Goal: Transaction & Acquisition: Obtain resource

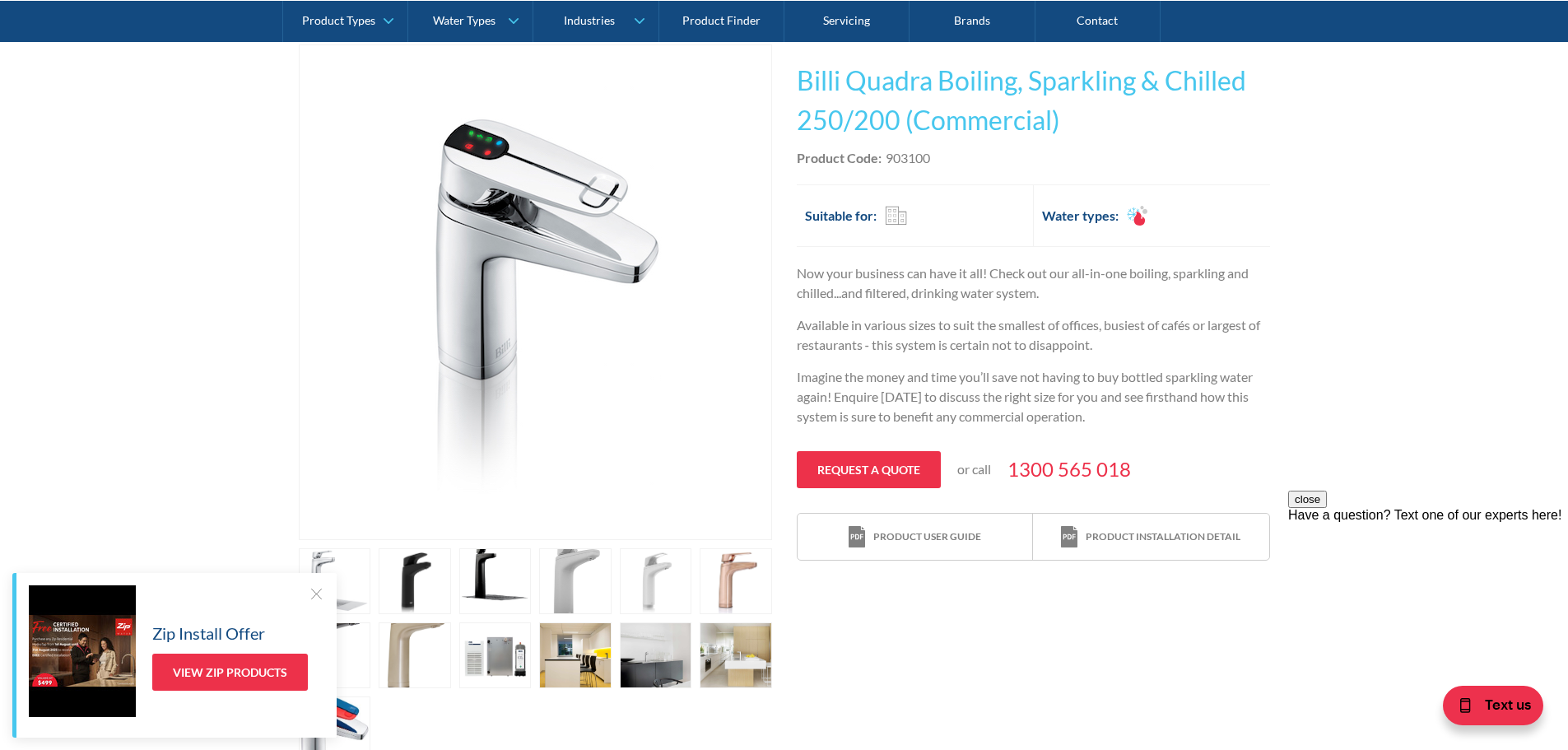
click at [316, 592] on div at bounding box center [316, 593] width 16 height 16
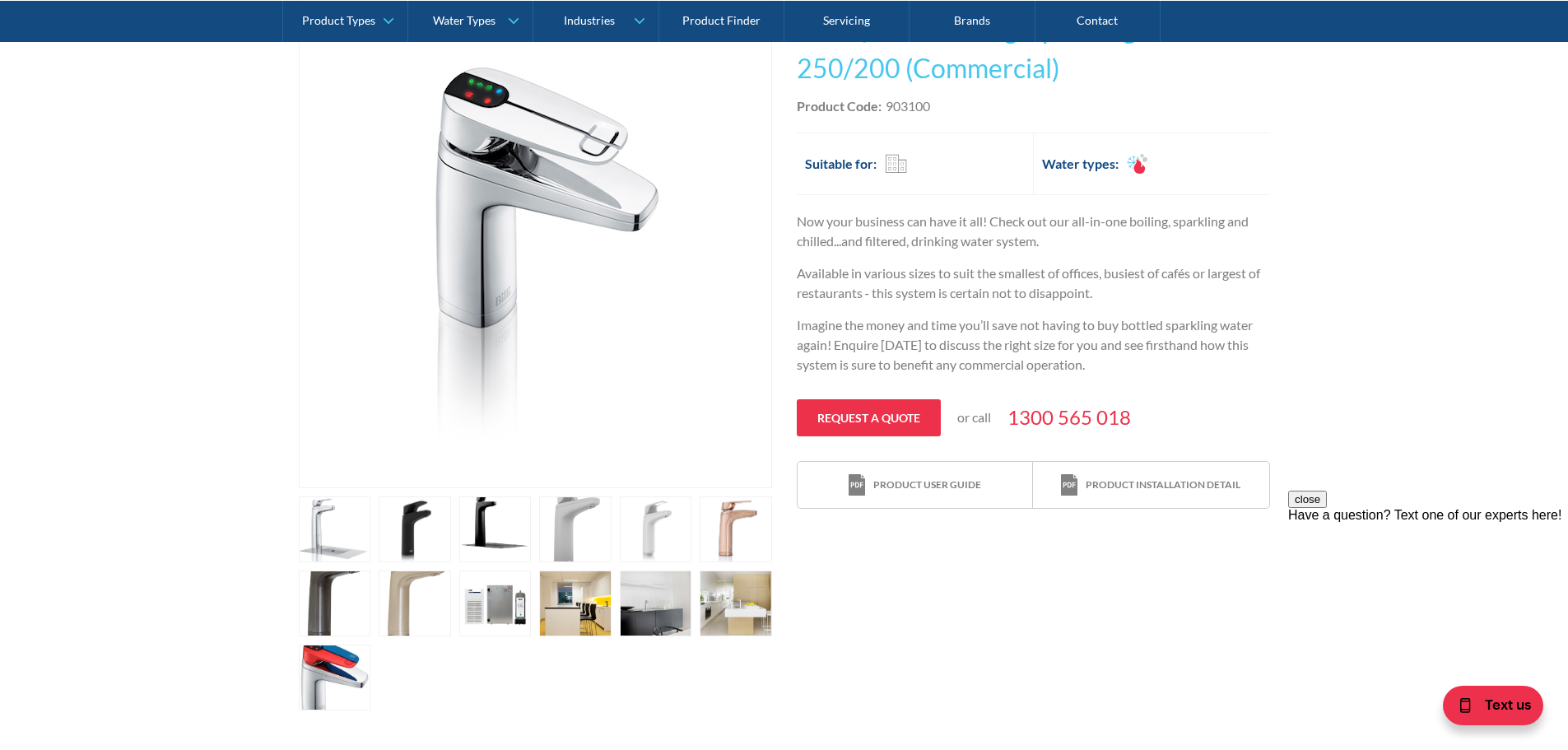
scroll to position [412, 0]
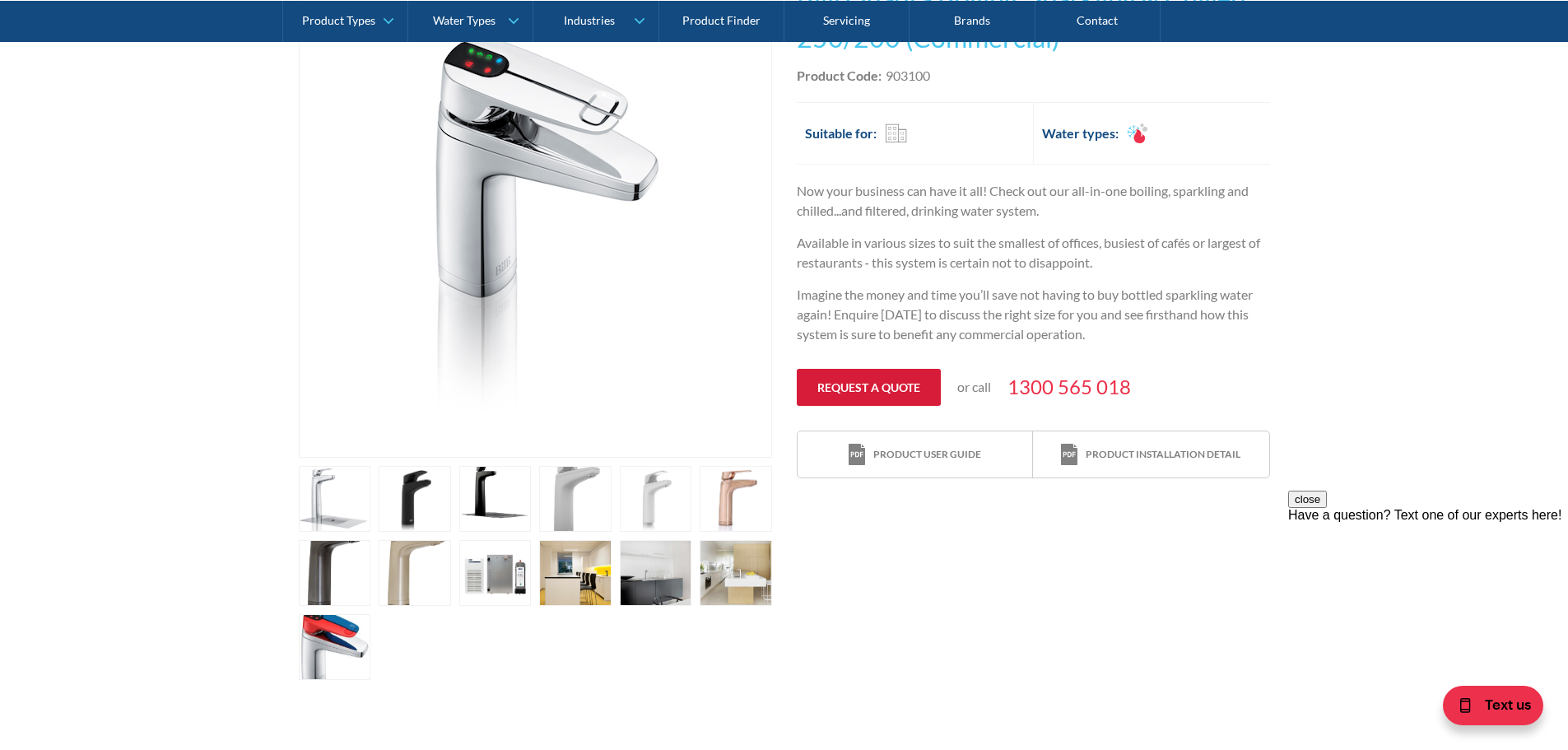
click at [874, 398] on link "Request a quote" at bounding box center [869, 387] width 144 height 37
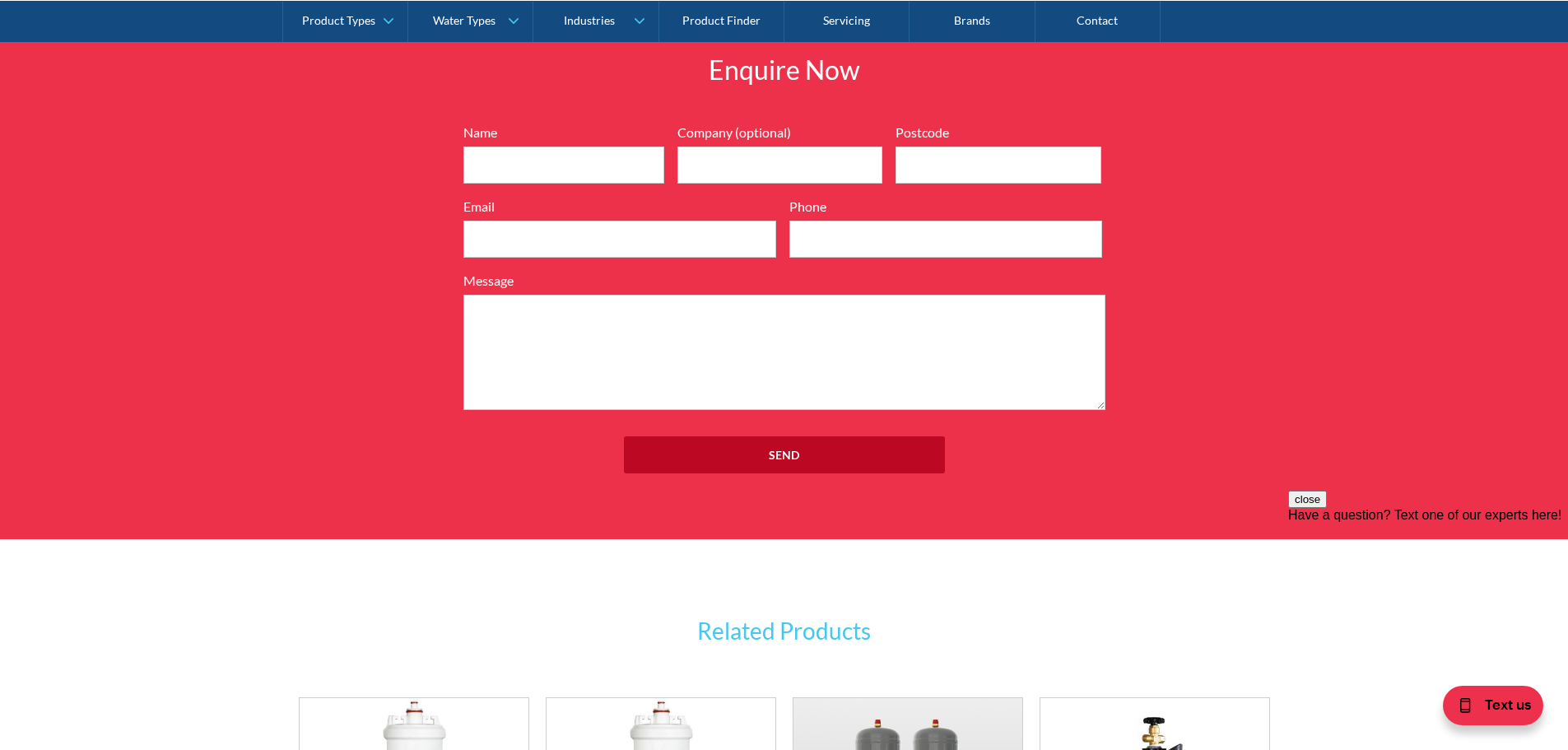
scroll to position [2236, 0]
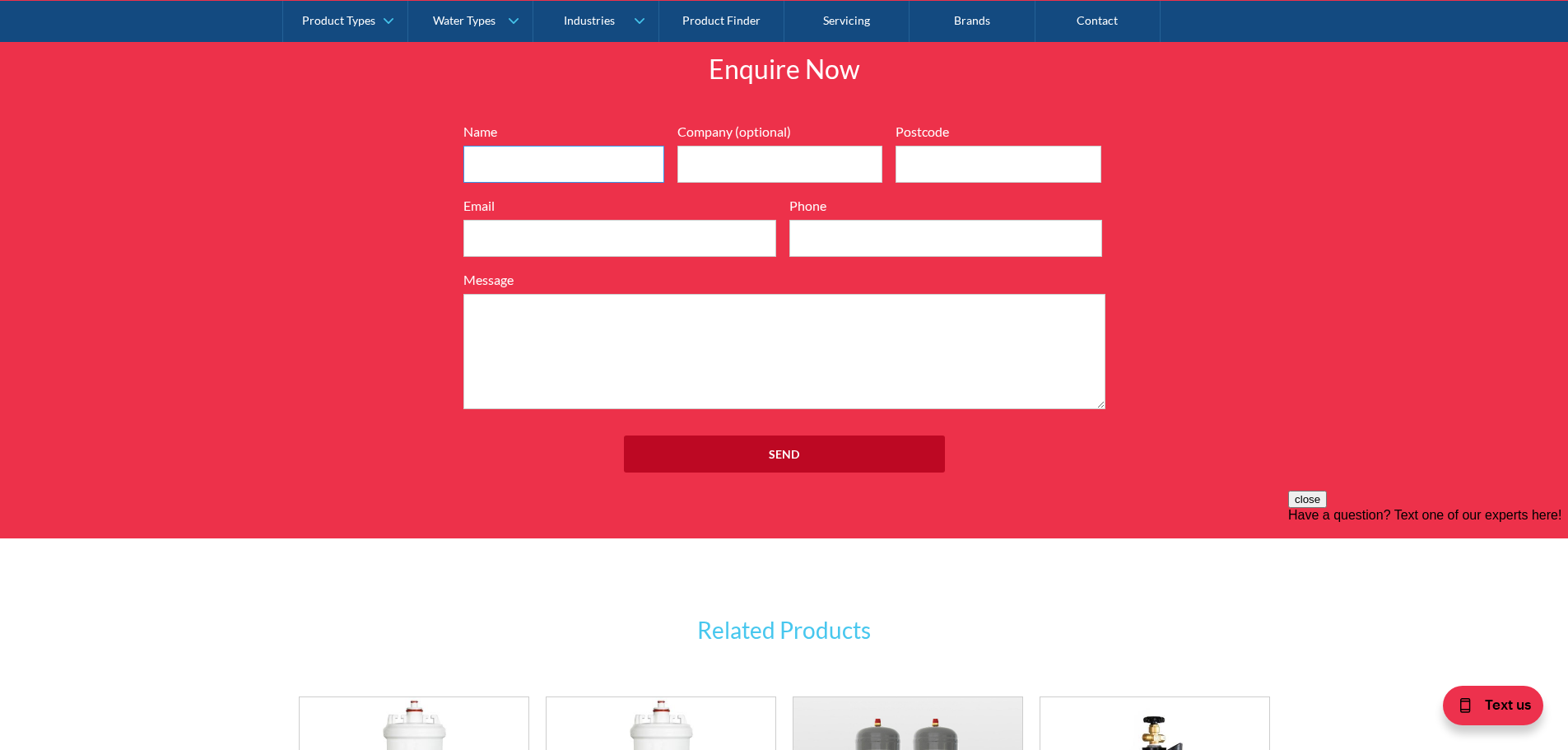
click at [526, 170] on input "Name" at bounding box center [564, 164] width 200 height 37
type input "[PERSON_NAME]"
type input "3076"
type input "[EMAIL_ADDRESS][DOMAIN_NAME]"
type input "0399709145"
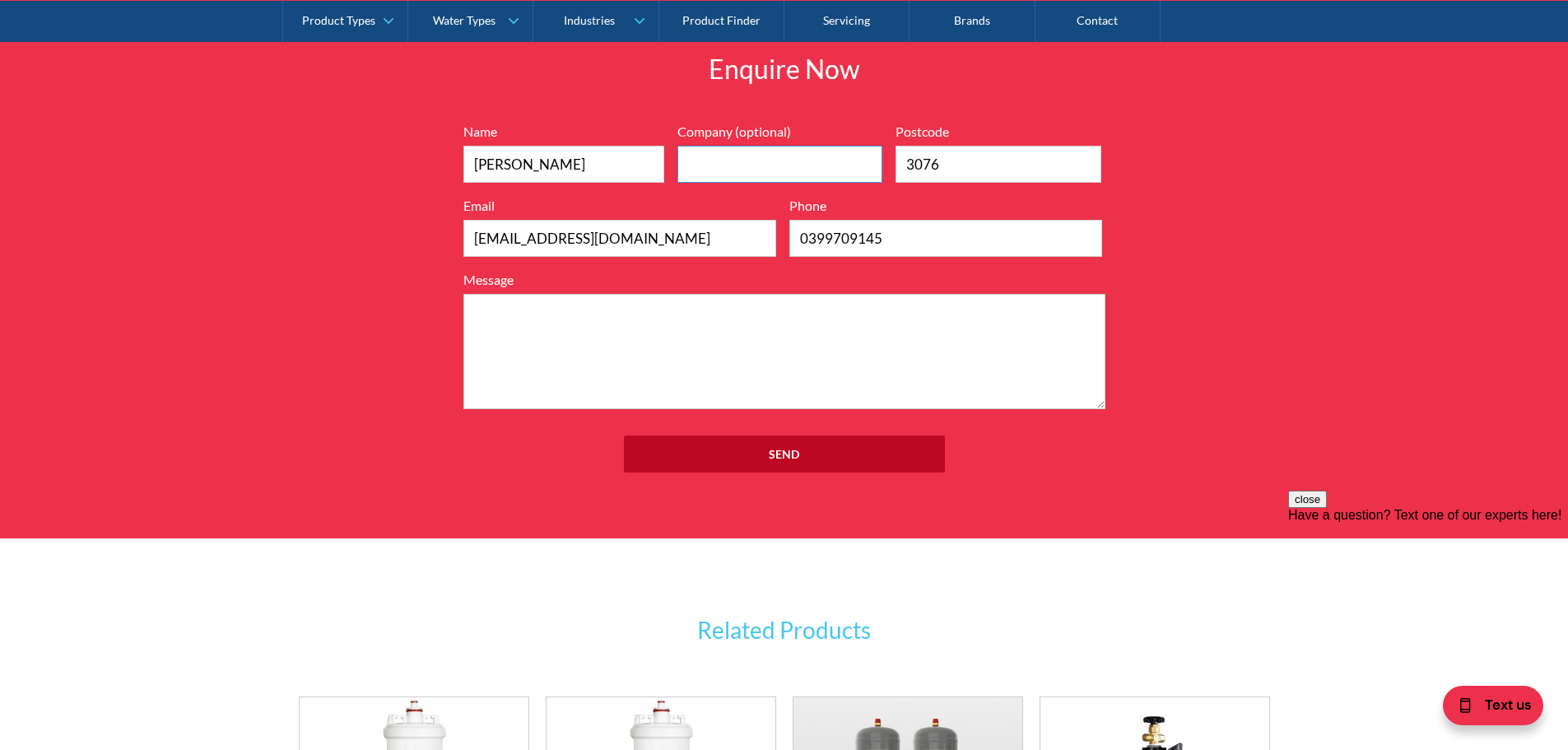
click at [760, 164] on input "Company (optional)" at bounding box center [780, 164] width 206 height 37
type input "A"
type input "Applied Intriors"
click at [800, 334] on textarea "Message" at bounding box center [784, 351] width 642 height 115
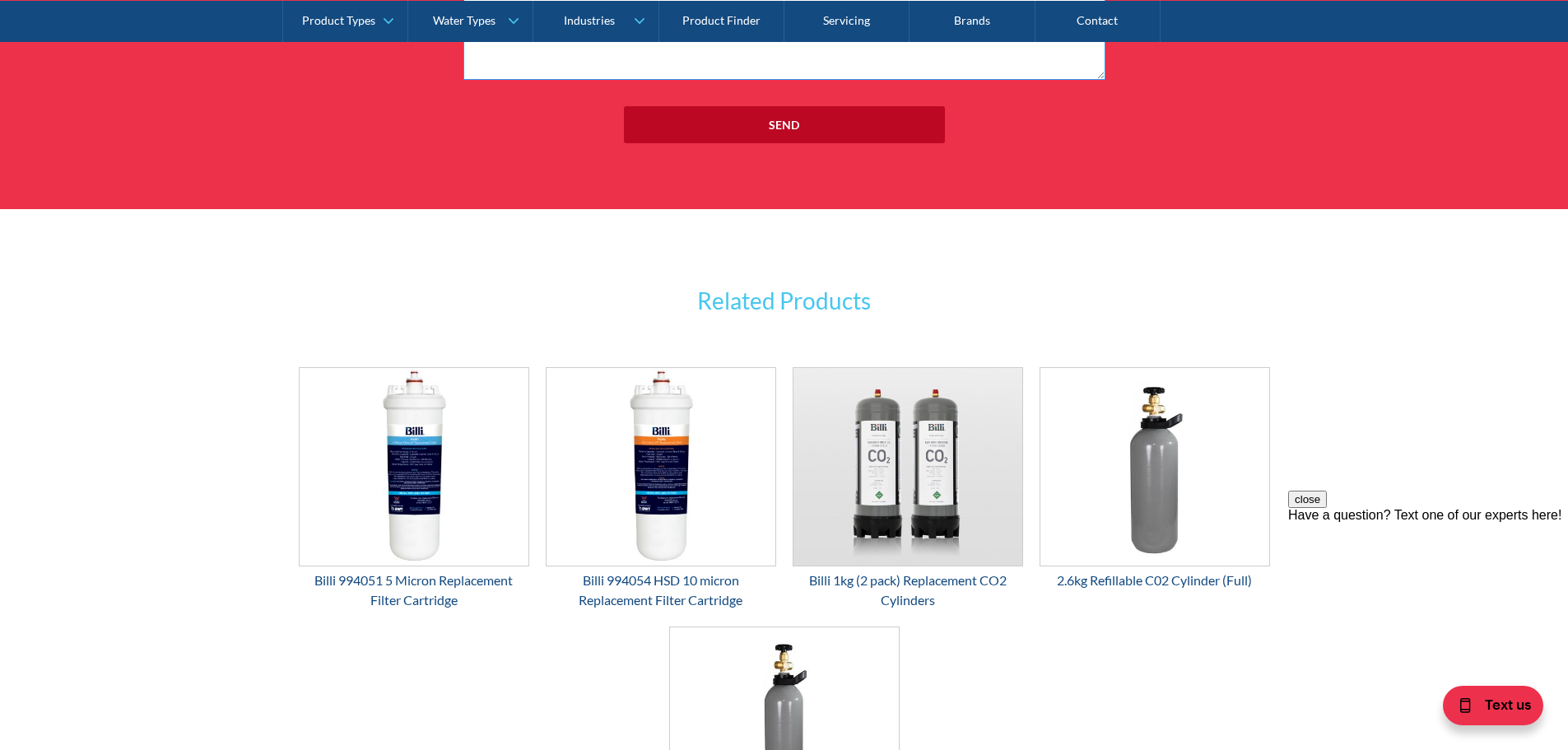
scroll to position [1989, 0]
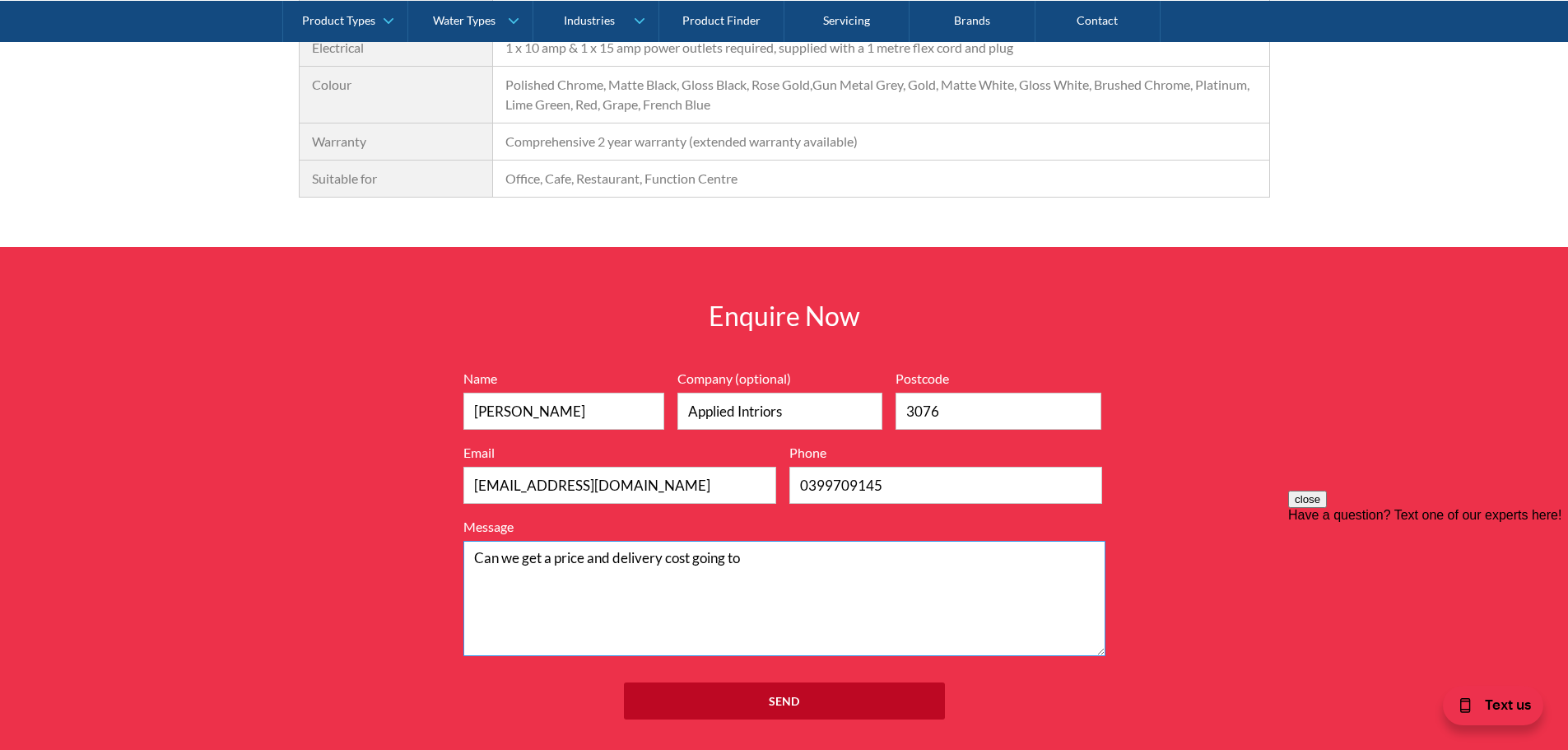
paste textarea "[GEOGRAPHIC_DATA], [GEOGRAPHIC_DATA]"
click at [870, 546] on textarea "Can we get a price and delivery cost going to [GEOGRAPHIC_DATA], [GEOGRAPHIC_DA…" at bounding box center [784, 598] width 642 height 115
click at [872, 551] on textarea "Can we get a price and delivery cost going to [GEOGRAPHIC_DATA], [GEOGRAPHIC_DA…" at bounding box center [784, 598] width 642 height 115
click at [880, 558] on textarea "Can we get a price and delivery cost going to [GEOGRAPHIC_DATA], [GEOGRAPHIC_DA…" at bounding box center [784, 598] width 642 height 115
type textarea "Can we get a price and delivery cost going to [GEOGRAPHIC_DATA], [GEOGRAPHIC_DA…"
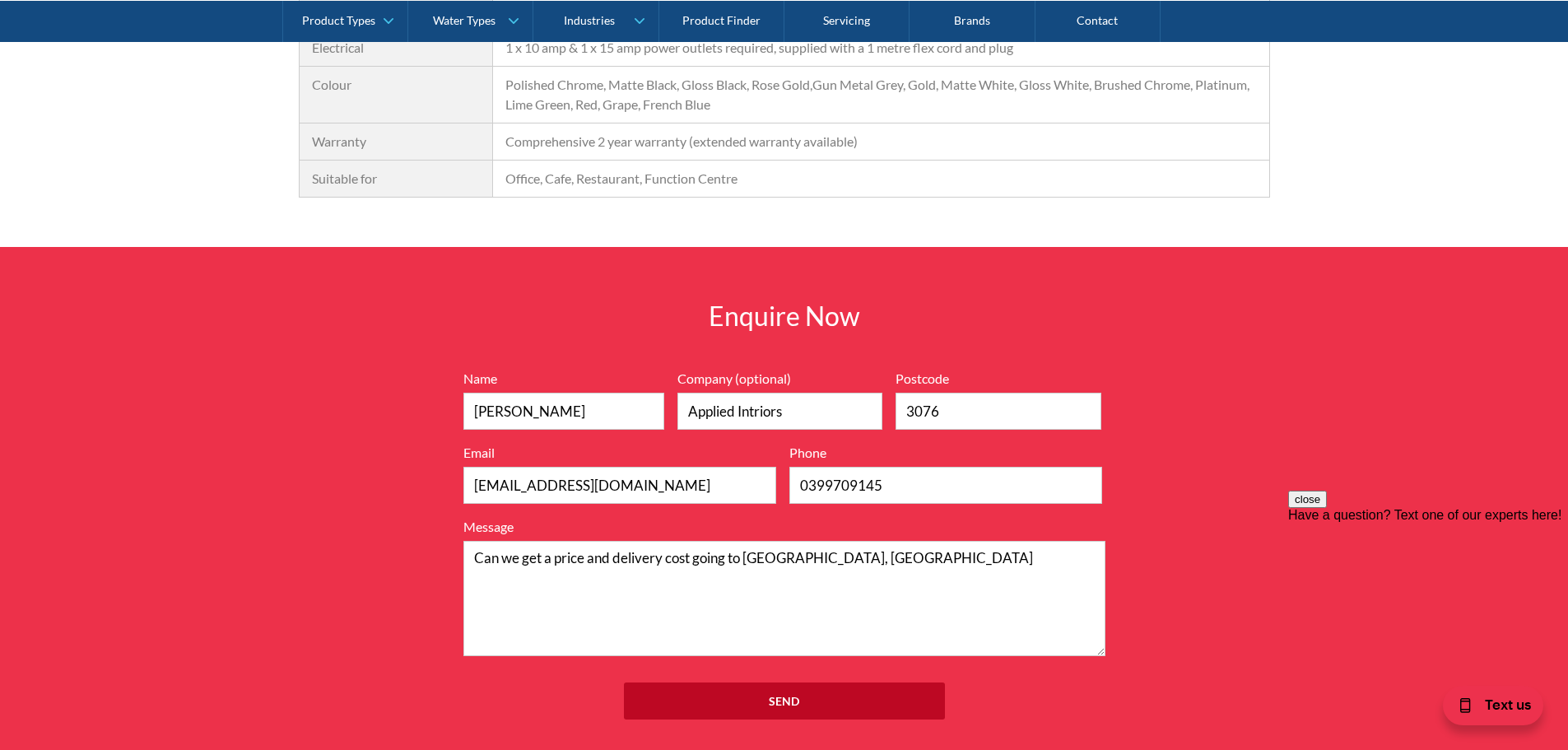
click at [1394, 523] on div "Have a question? Text one of our experts here!" at bounding box center [1428, 516] width 280 height 15
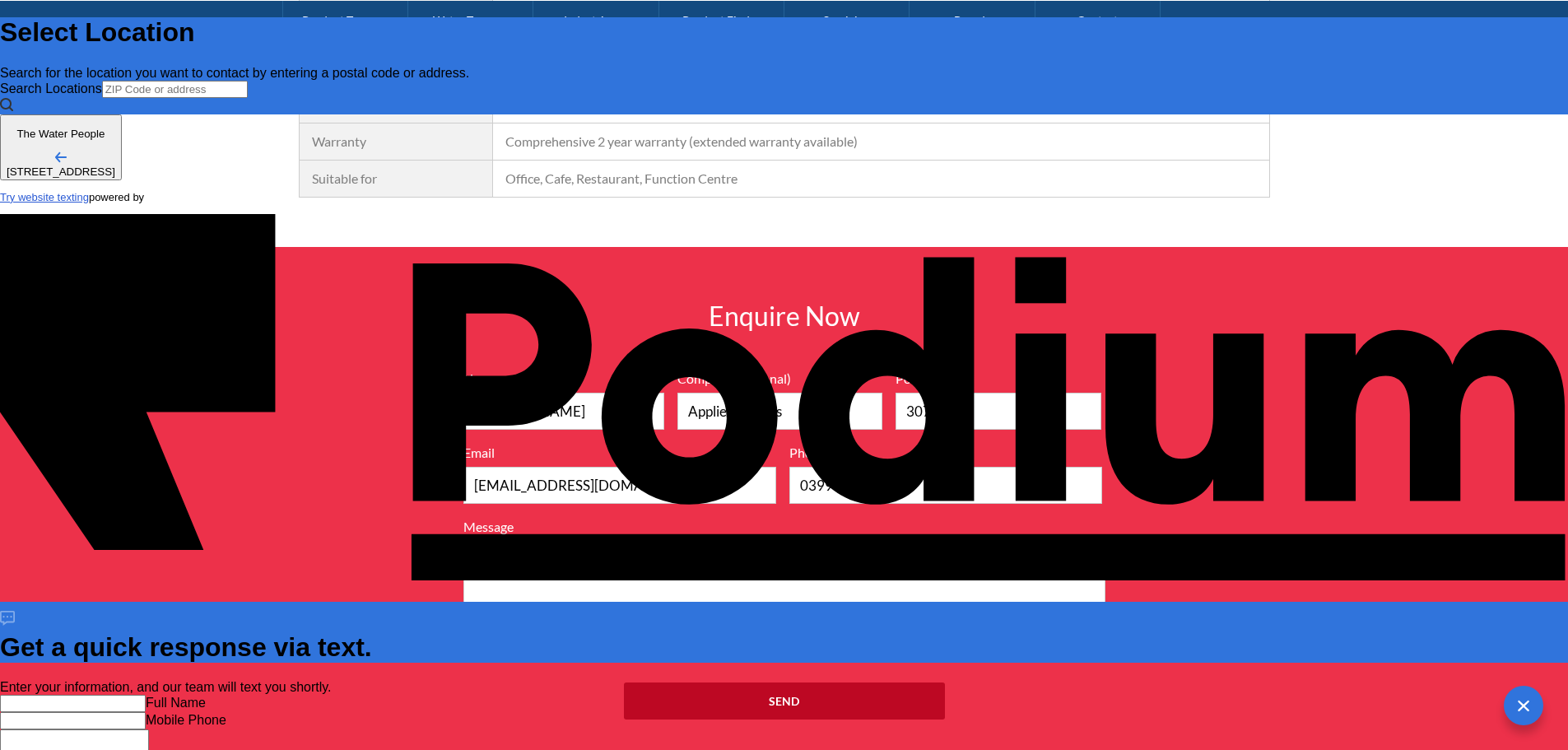
scroll to position [0, 0]
click at [1364, 695] on div "Full Name Mobile Phone Message" at bounding box center [784, 731] width 1568 height 73
click at [146, 695] on input "text" at bounding box center [72, 703] width 146 height 17
type input "[PERSON_NAME]"
type Phone "[PHONE_NUMBER]"
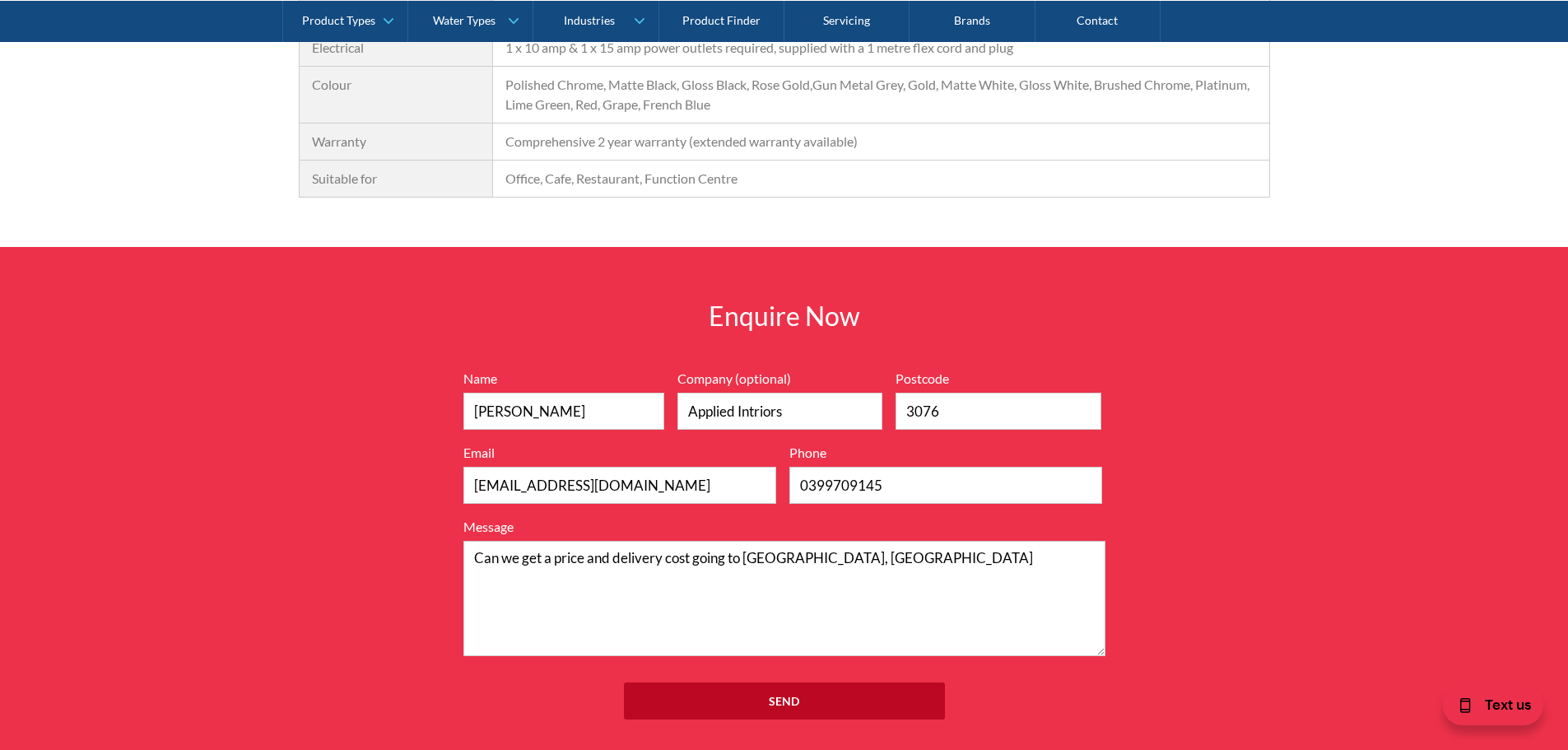
drag, startPoint x: 944, startPoint y: 558, endPoint x: 793, endPoint y: 567, distance: 151.3
drag, startPoint x: 929, startPoint y: 566, endPoint x: 493, endPoint y: 532, distance: 437.3
click at [458, 524] on div "Name [PERSON_NAME] Company (optional) Applied Intriors Postcode 3076 Email [EMA…" at bounding box center [784, 512] width 658 height 287
click at [1481, 479] on div "Enquire Now 7199ebfc89469718eadd6f0c0345ca51cae17984353ea86a4a584a90323ec471d39…" at bounding box center [784, 516] width 1568 height 539
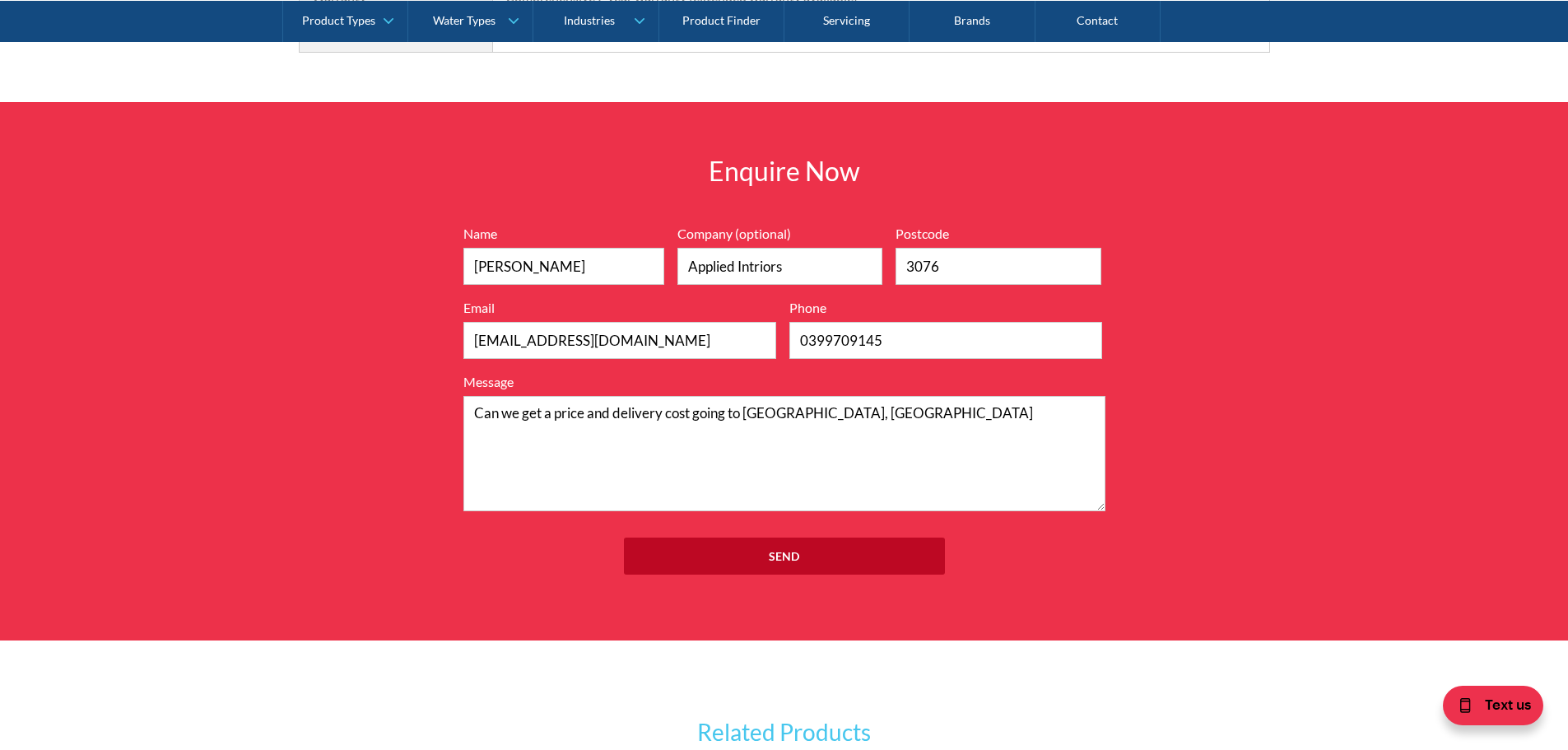
scroll to position [2153, 0]
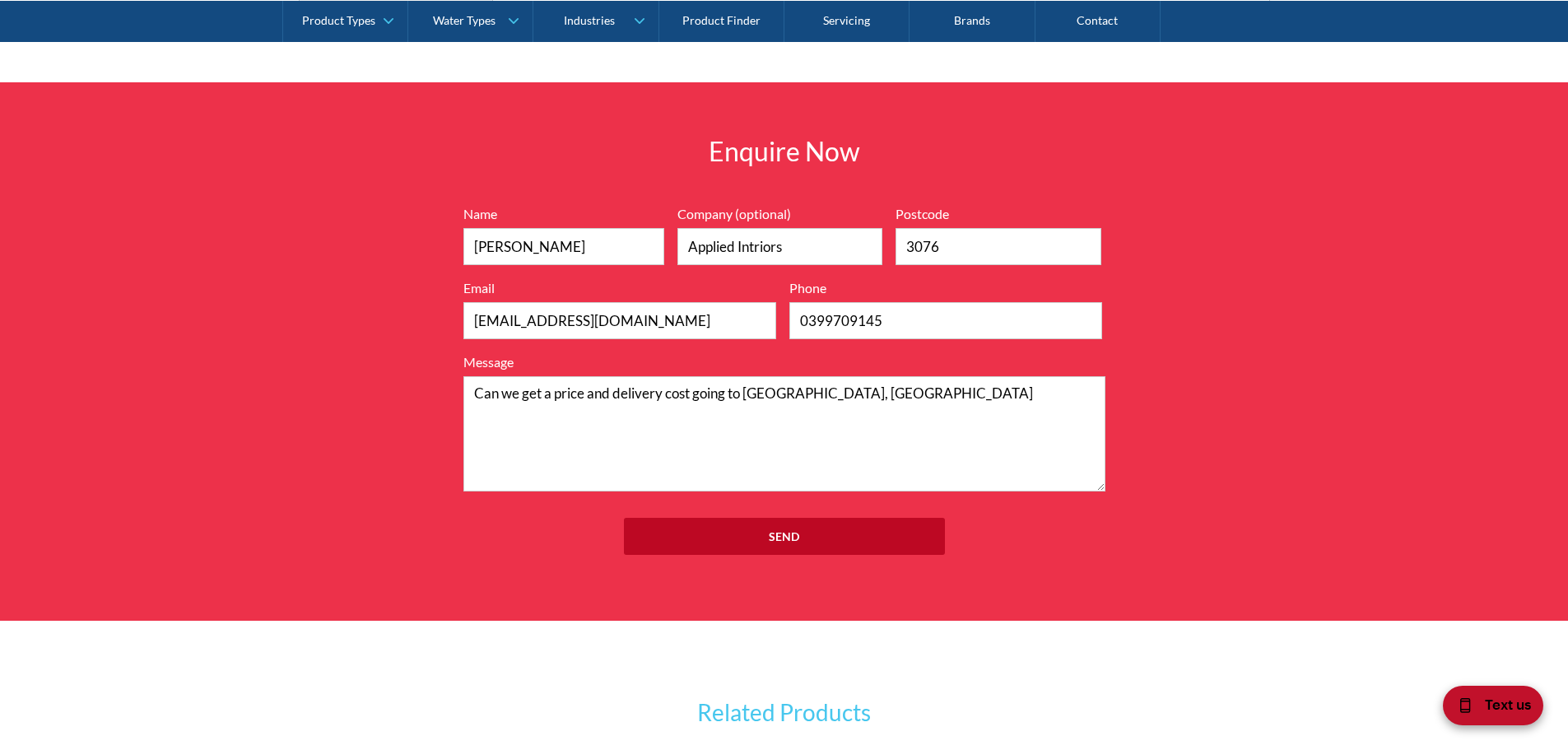
click at [1472, 696] on div "Text us" at bounding box center [1493, 705] width 100 height 39
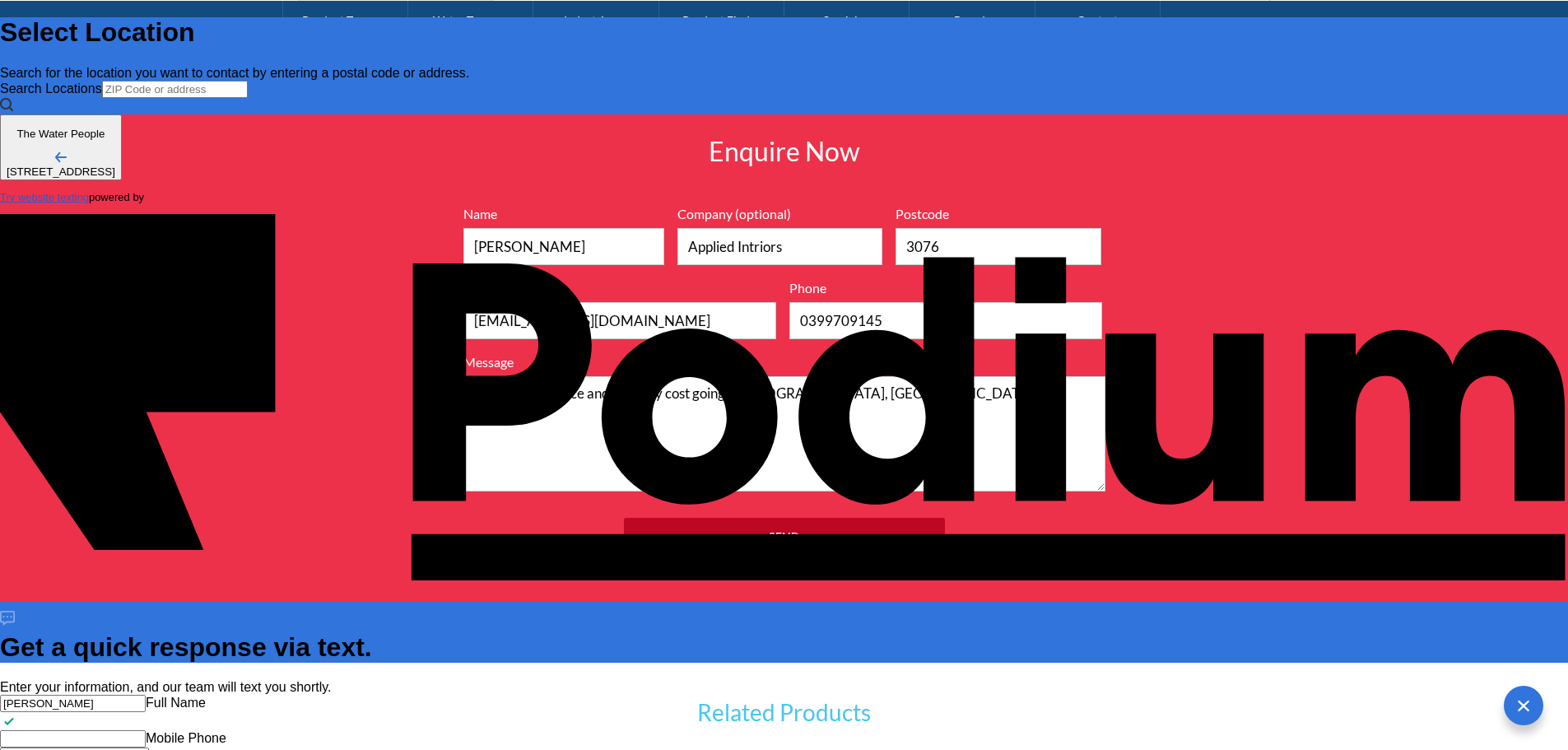
scroll to position [0, 0]
click at [146, 730] on Phone "Mobile Phone" at bounding box center [72, 738] width 146 height 17
type Phone "[PHONE_NUMBER]"
paste textarea "Can we get a price and delivery cost going to [GEOGRAPHIC_DATA], [GEOGRAPHIC_DA…"
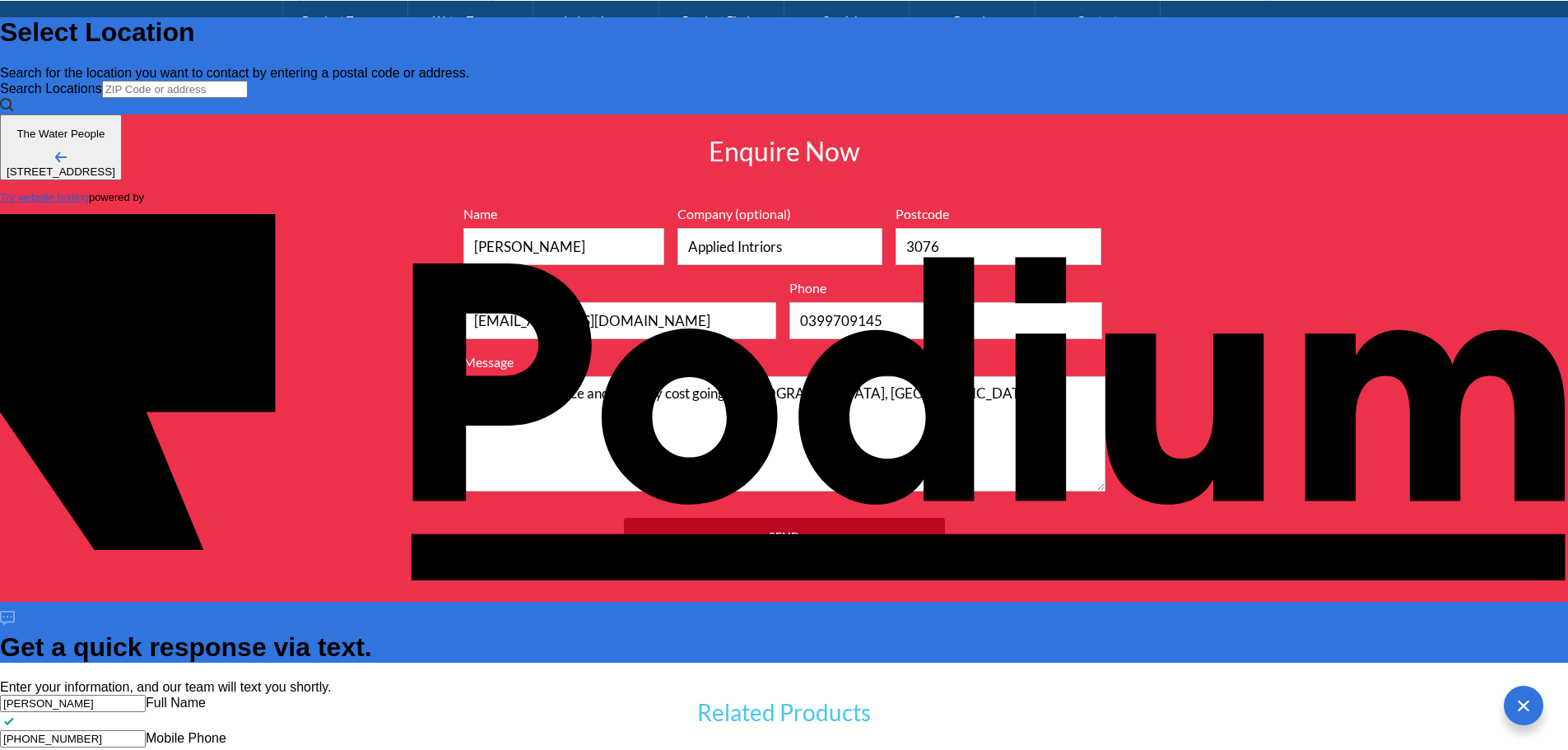
type textarea "Can we get a price and delivery cost going to [GEOGRAPHIC_DATA], [GEOGRAPHIC_DA…"
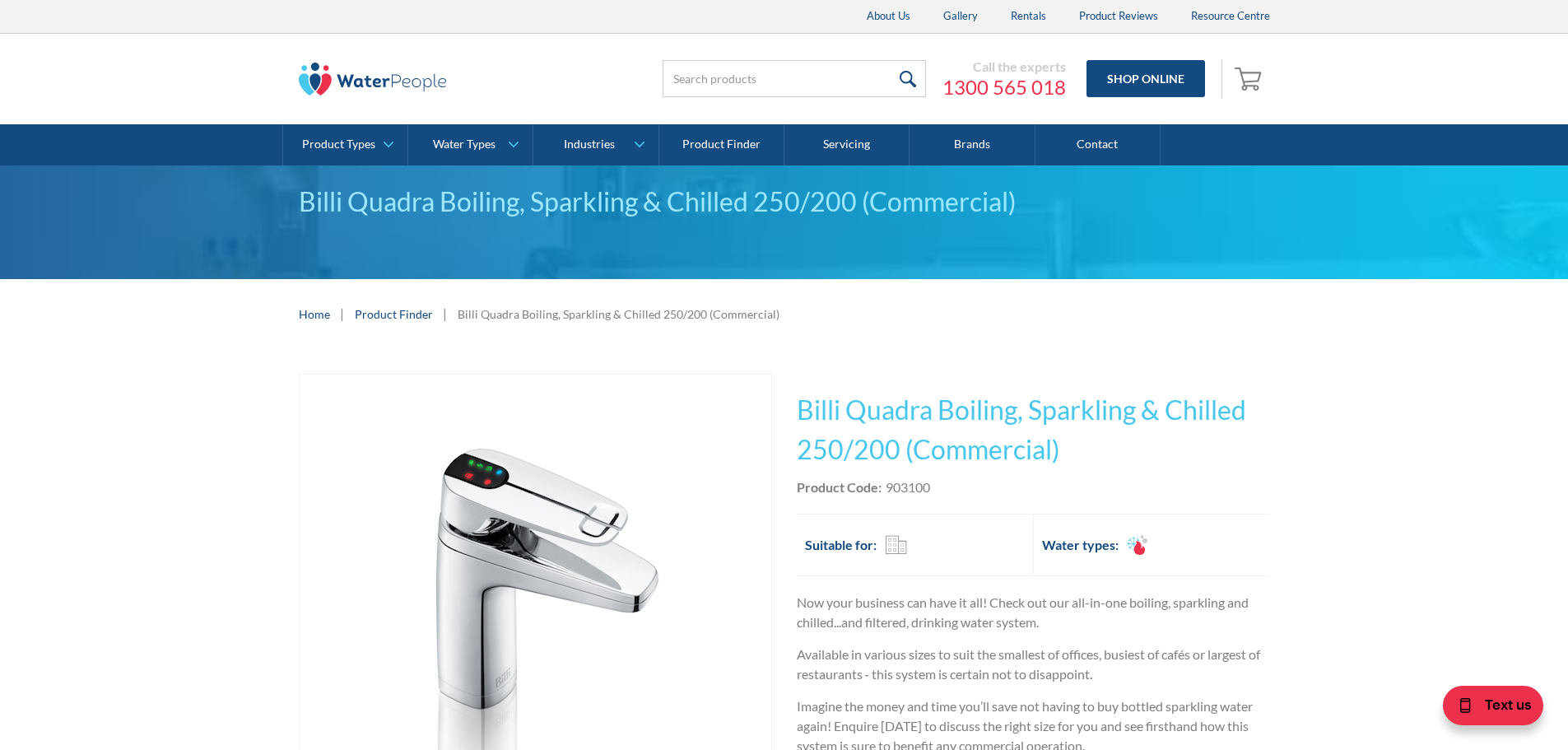
drag, startPoint x: 801, startPoint y: 405, endPoint x: 979, endPoint y: 447, distance: 182.9
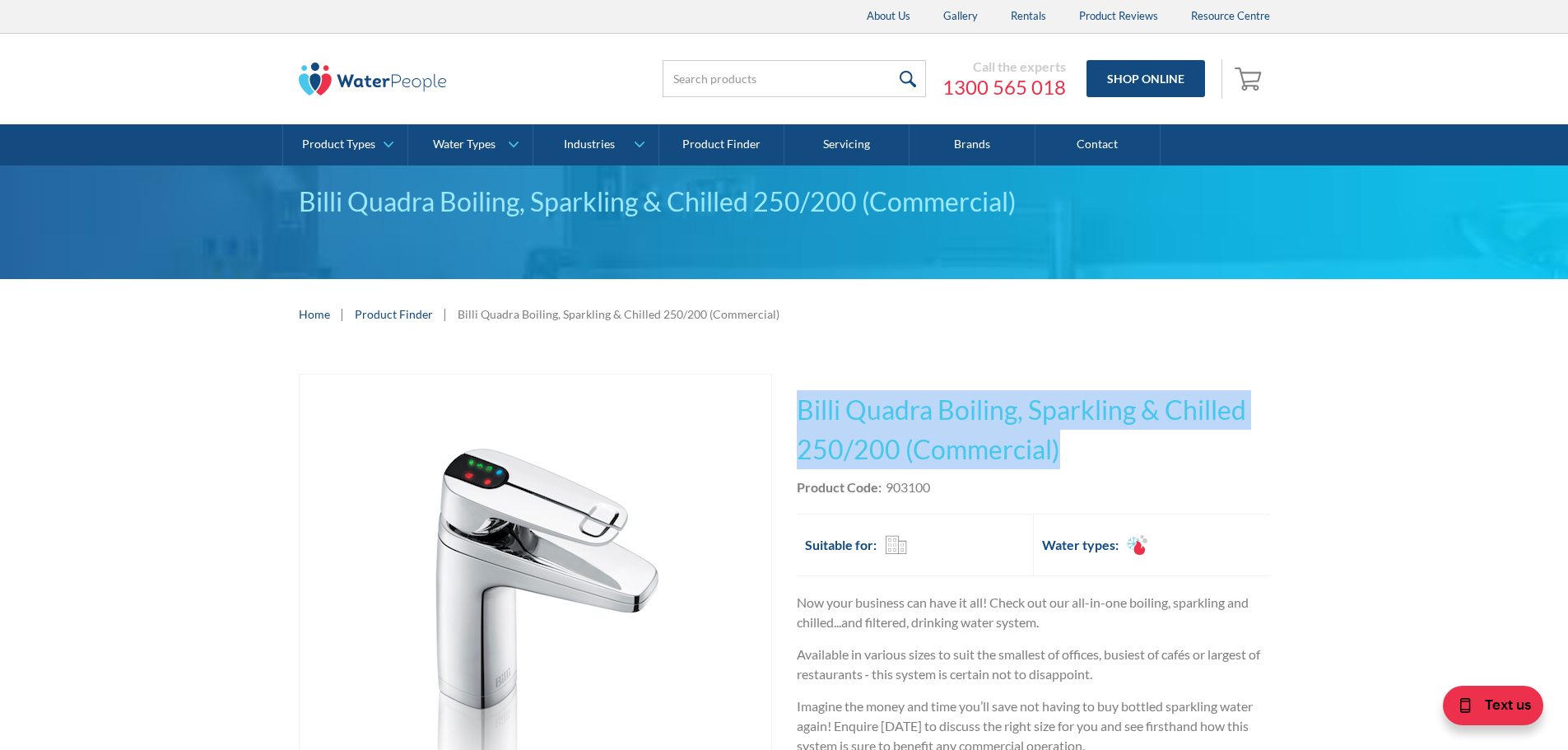
drag, startPoint x: 1076, startPoint y: 452, endPoint x: 790, endPoint y: 392, distance: 292.2
click at [790, 392] on div "Play video Fits Most Brands Best Seller No items found. This tap design is incl…" at bounding box center [784, 733] width 971 height 718
copy h1 "Billi Quadra Boiling, Sparkling & Chilled 250/200 (Commercial)"
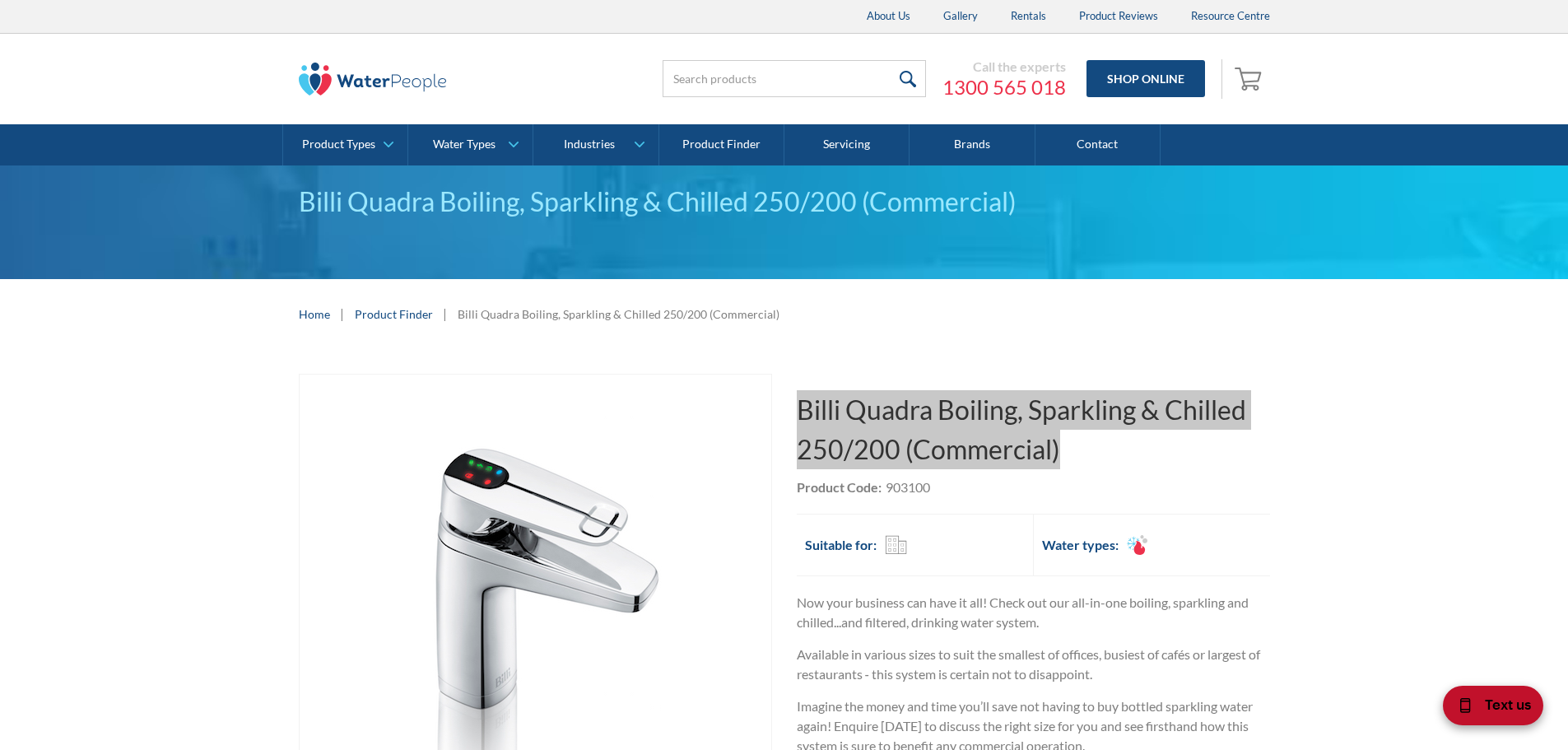
click at [1485, 702] on span "Text us" at bounding box center [1508, 704] width 47 height 21
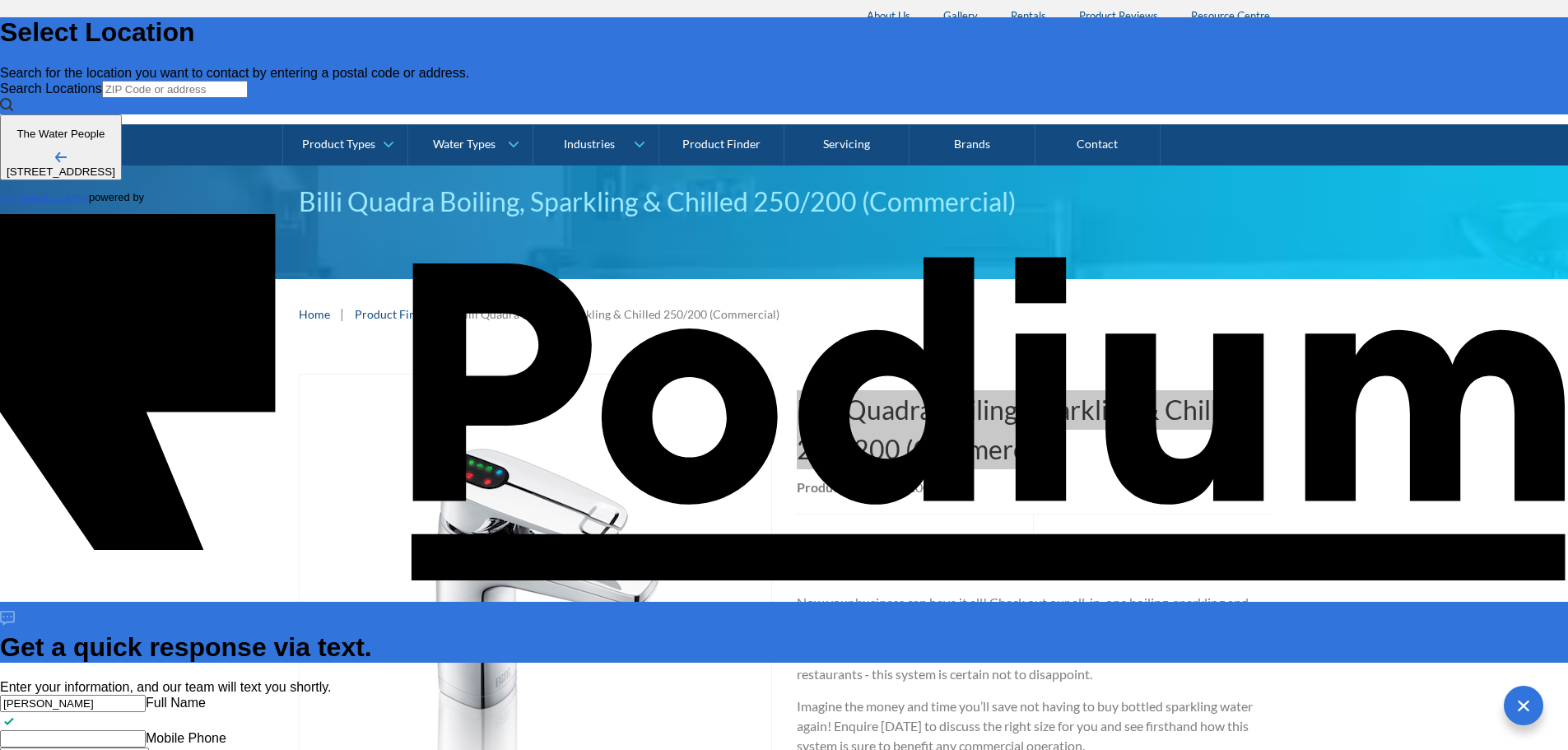
type textarea "x"
type textarea "Can we get a price fand delivery cost going to [GEOGRAPHIC_DATA], [GEOGRAPHIC_D…"
type textarea "Can we get a price foand delivery cost going to [GEOGRAPHIC_DATA], [GEOGRAPHIC_…"
type textarea "x"
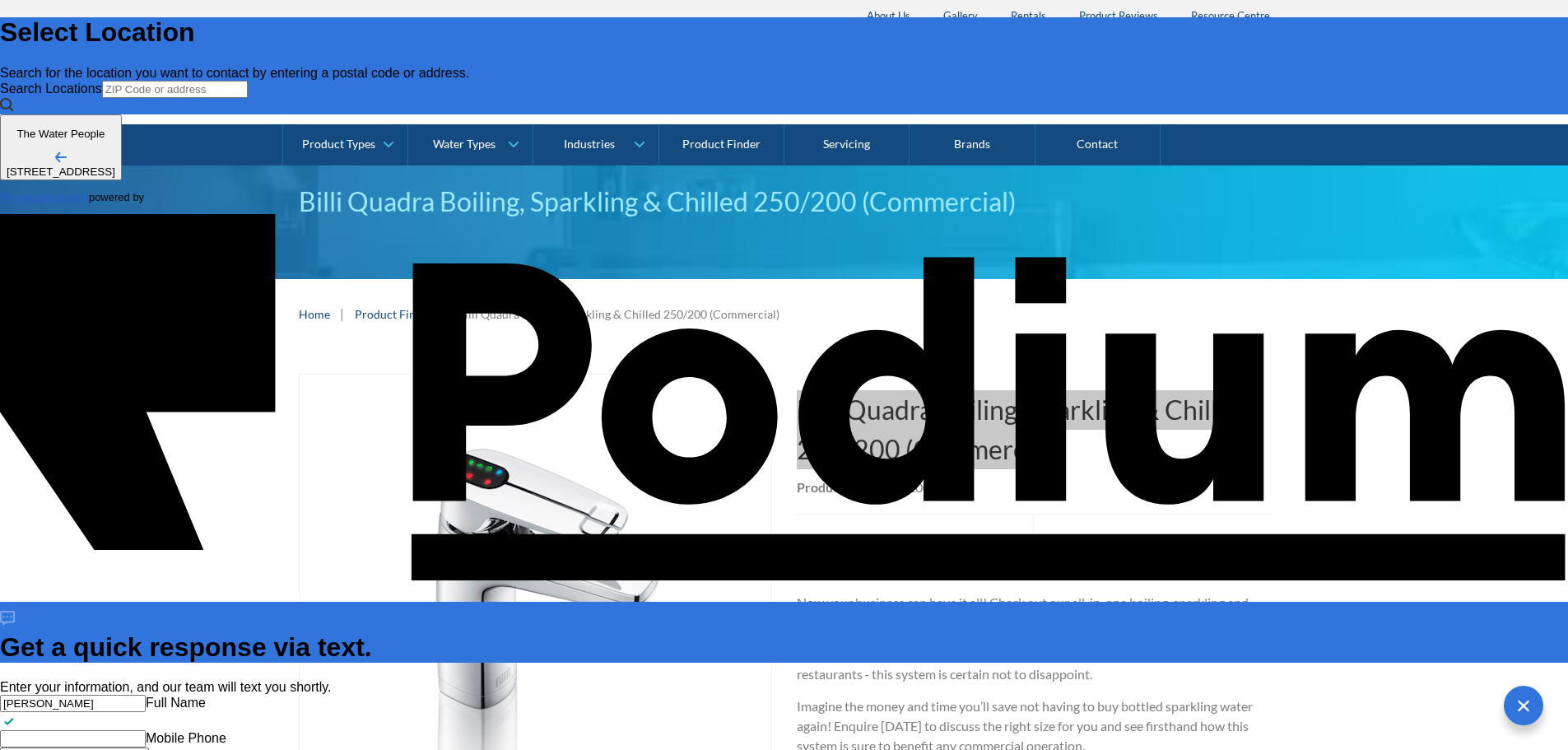
type textarea "x"
type textarea "Can we get a price for and delivery cost going to [GEOGRAPHIC_DATA], [GEOGRAPHI…"
paste textarea "Billi Quadra Boiling, Sparkling & Chilled 250/200 (Commercial)"
type textarea "x"
type textarea "Can we get a price for Billi Quadra Boiling, Sparkling & Chilled 250/200 (Comme…"
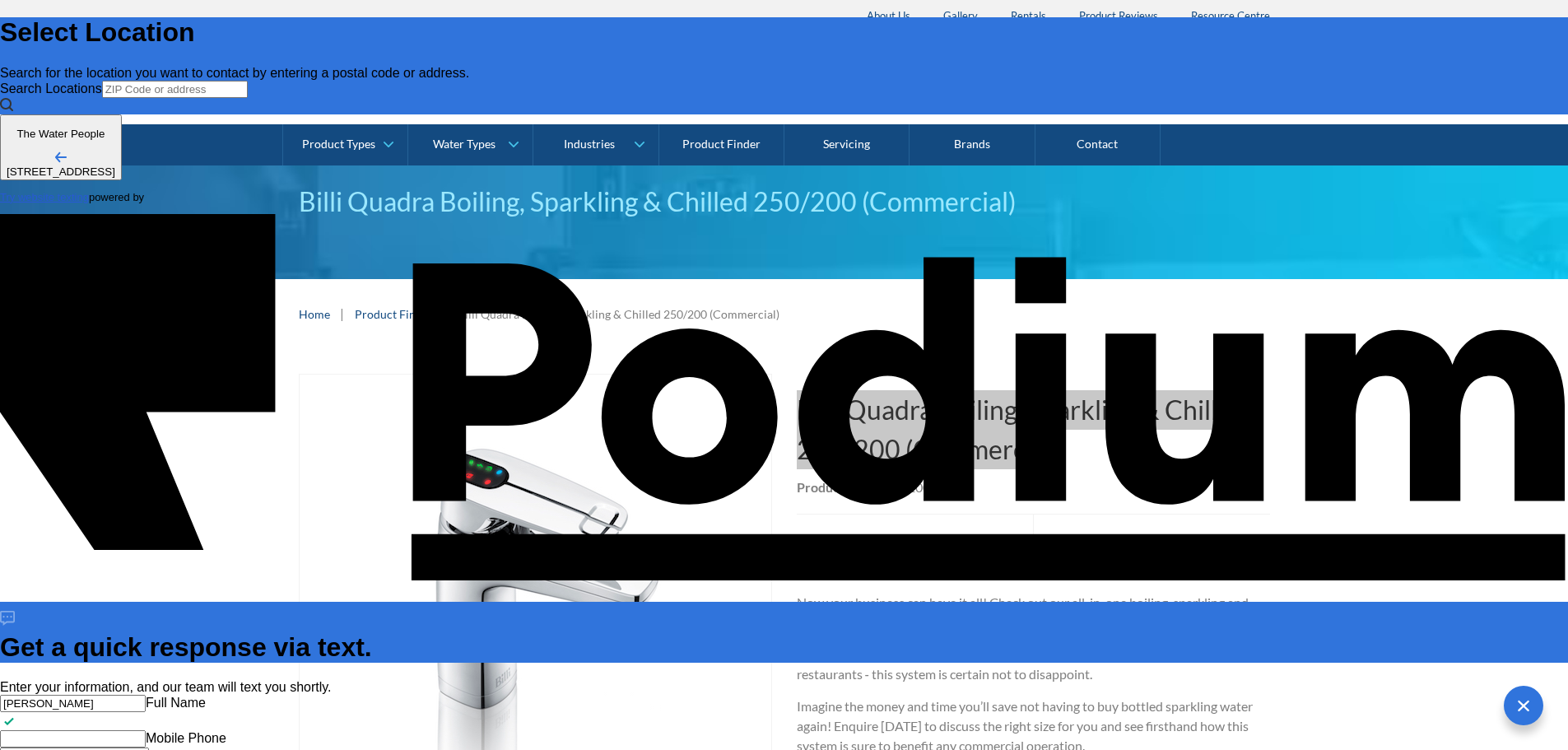
type textarea "x"
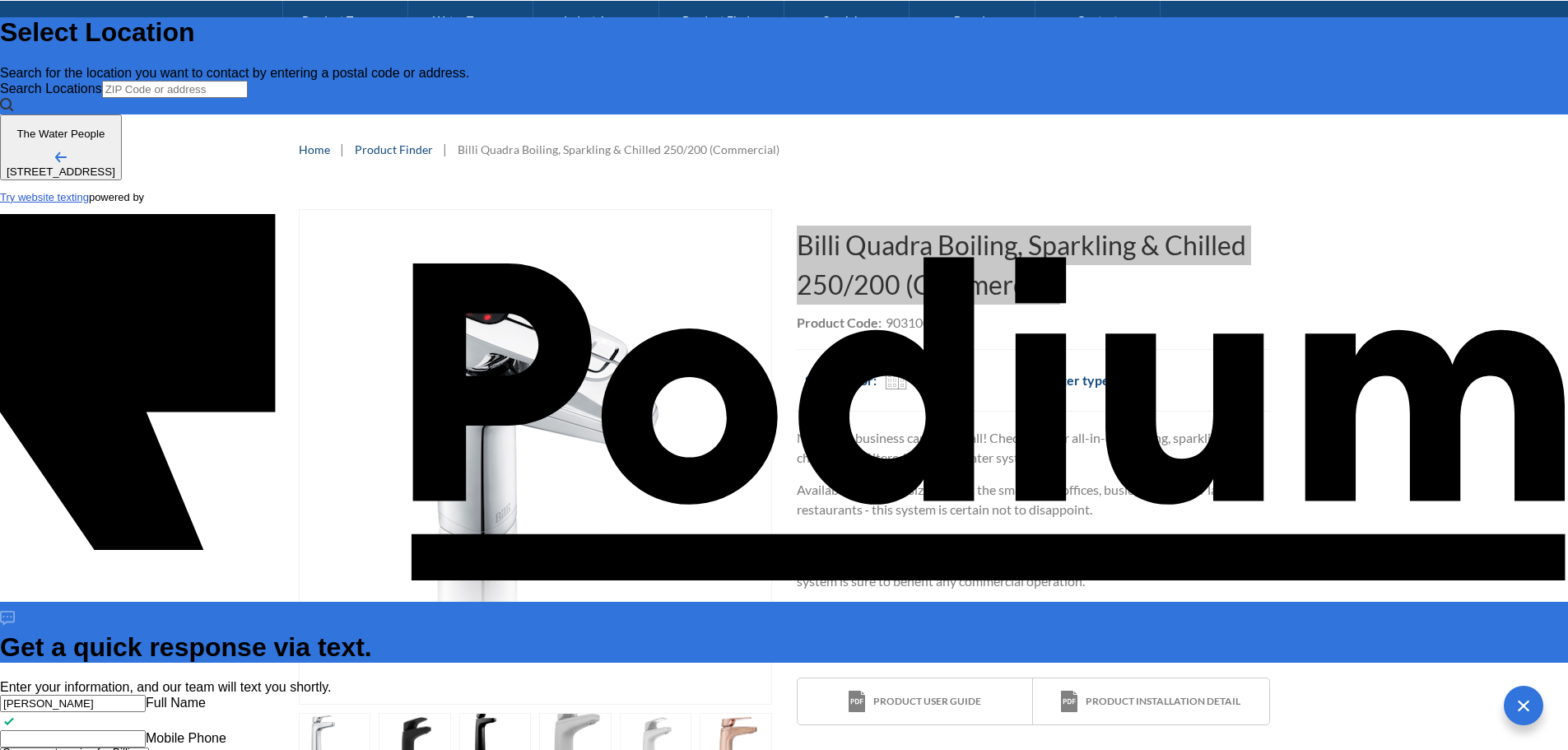
scroll to position [17, 0]
type textarea "Can we get a price for Billi Quadra Boiling, Sparkling & Chilled 250/200 (Comme…"
click at [146, 730] on Phone "Mobile Phone" at bounding box center [72, 738] width 146 height 17
type Phone "[PHONE_NUMBER]"
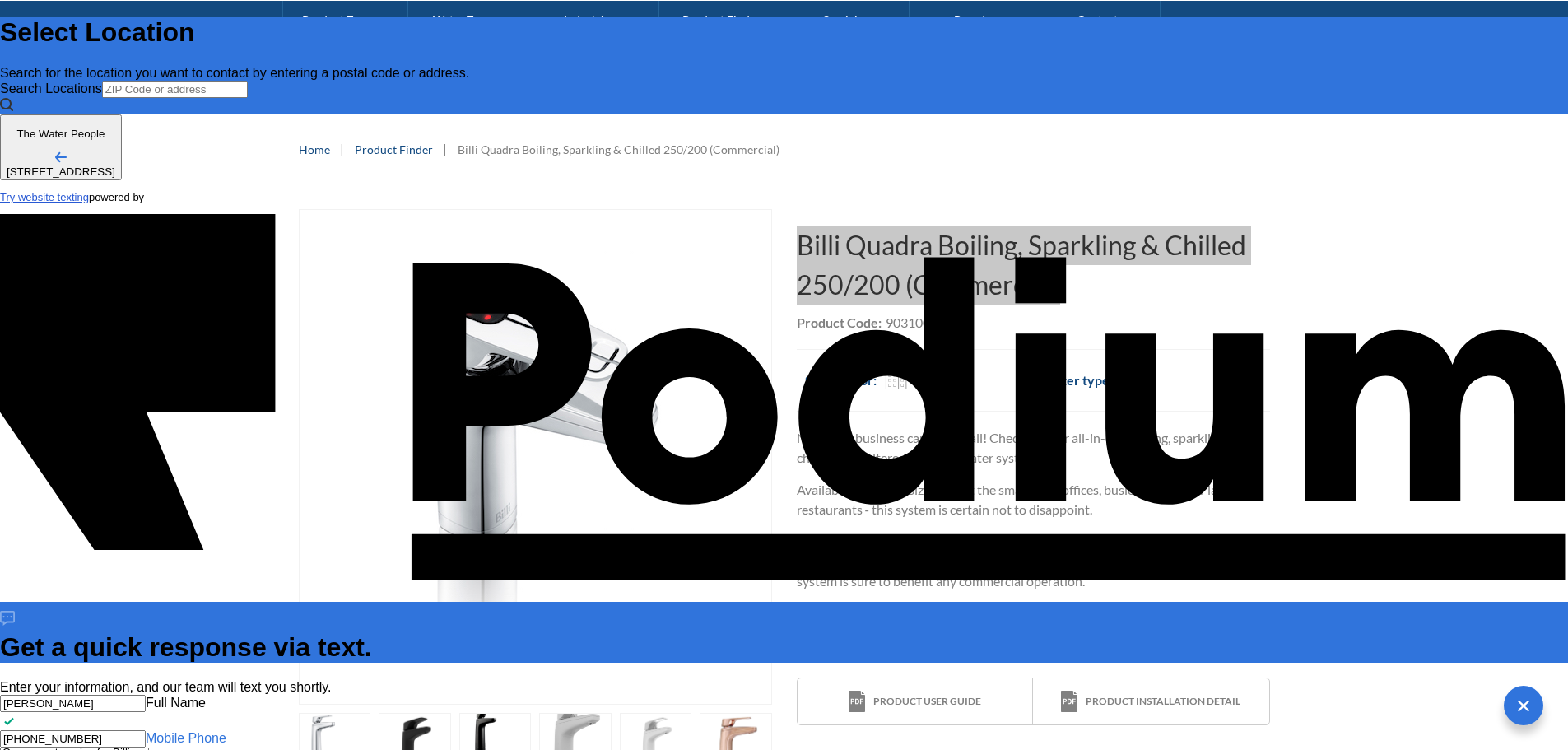
type textarea "x"
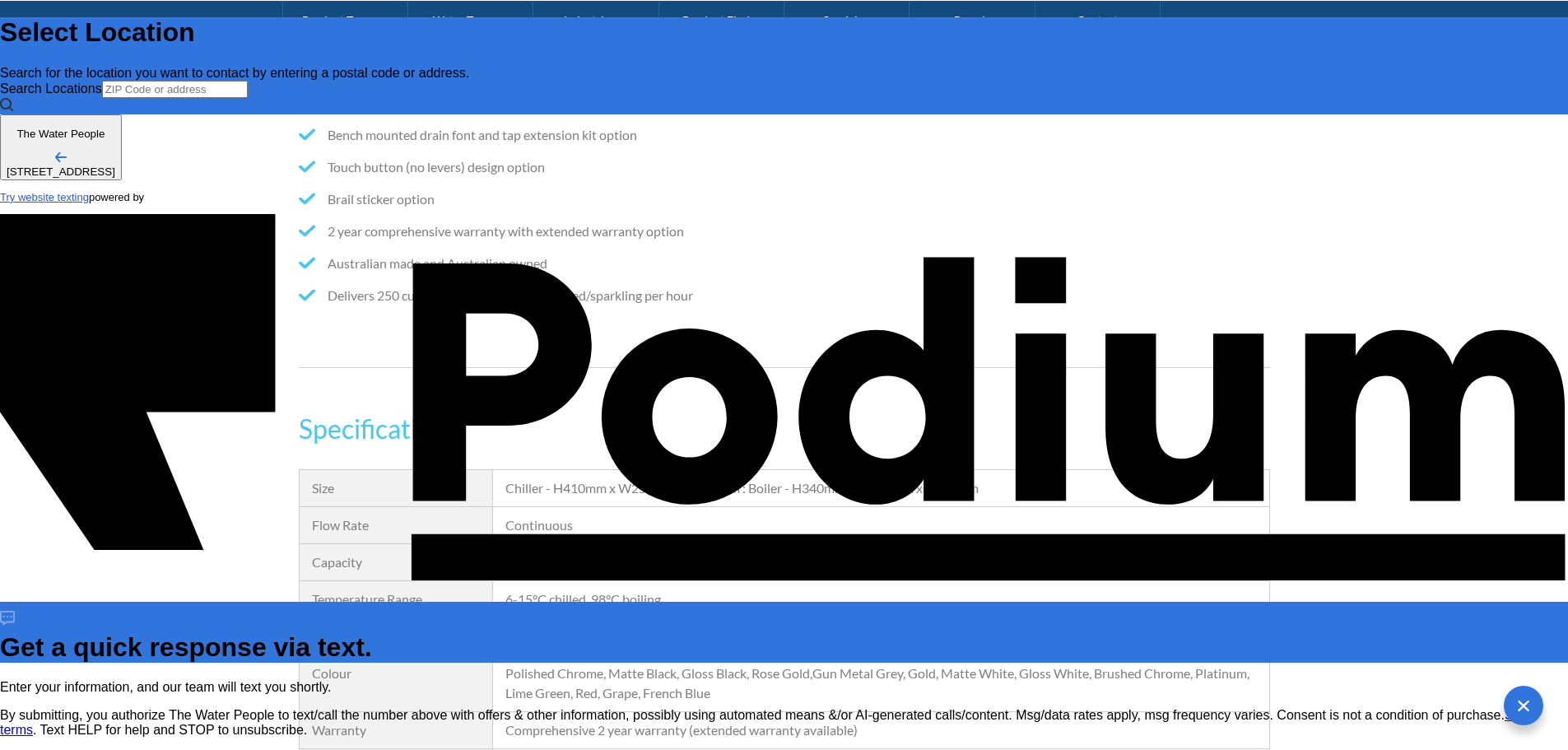
scroll to position [1976, 0]
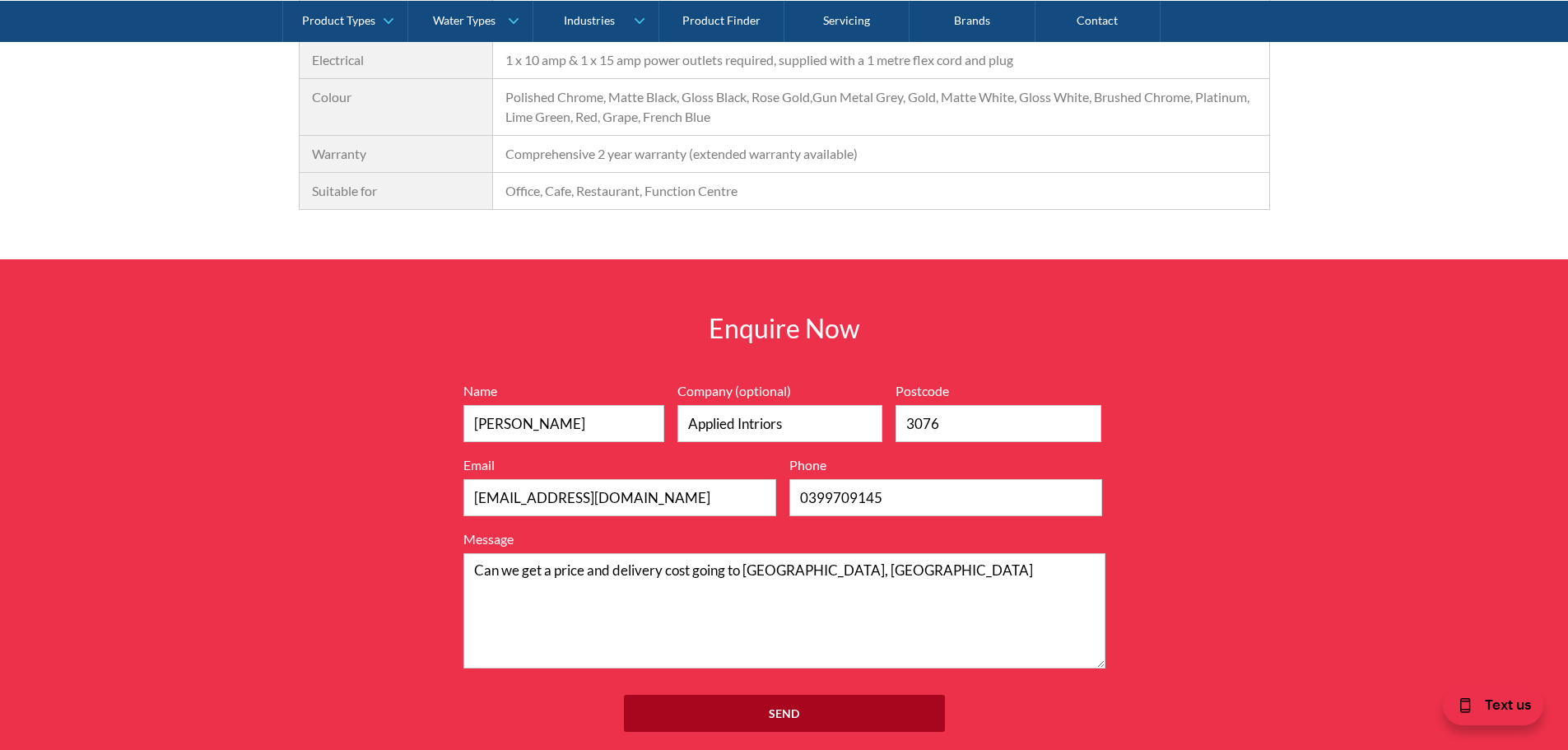
click at [759, 702] on input "Send" at bounding box center [784, 712] width 321 height 37
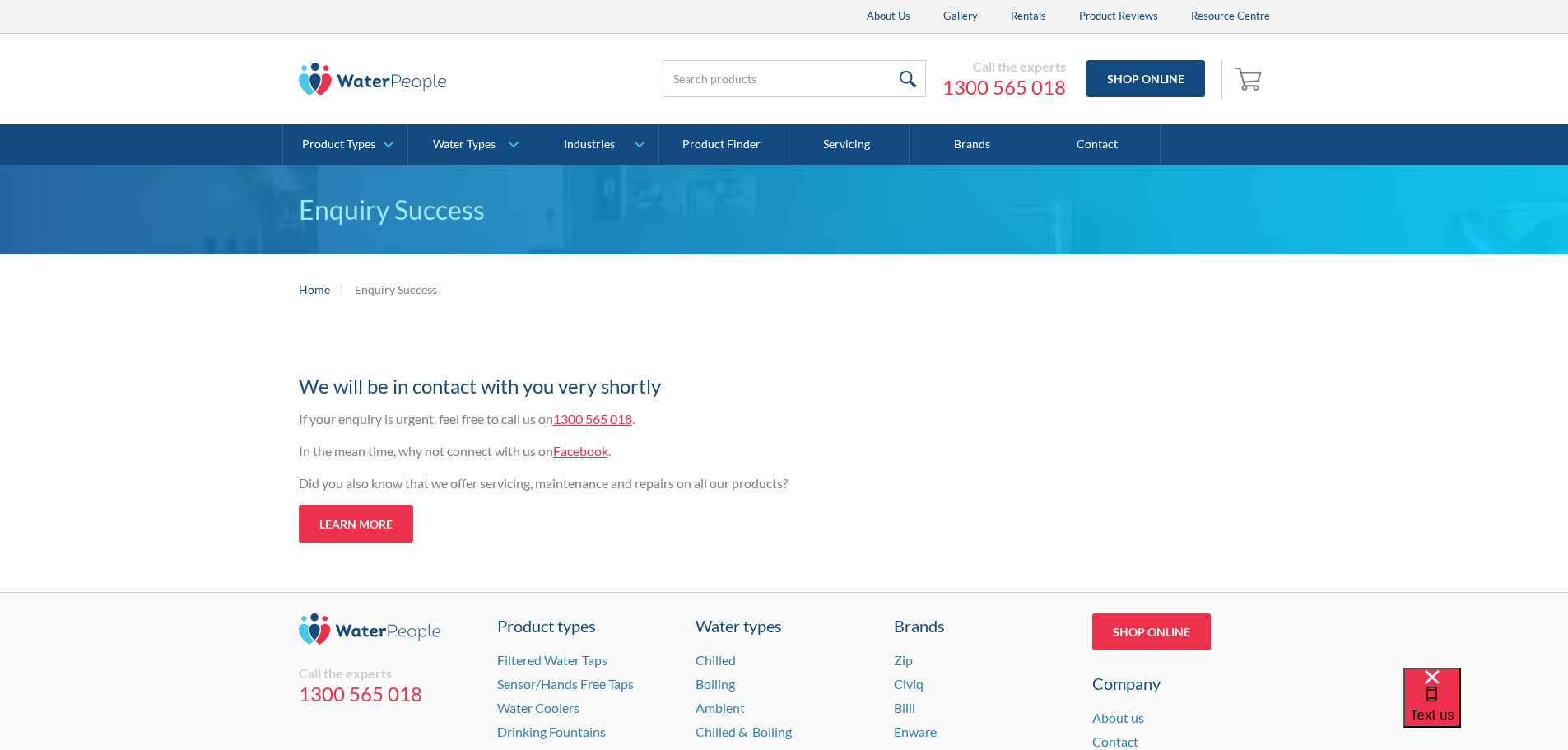
click at [1132, 362] on div "Thank you for your enquiry We will be in contact with you very shortly If your …" at bounding box center [784, 441] width 971 height 201
